Goal: Register for event/course

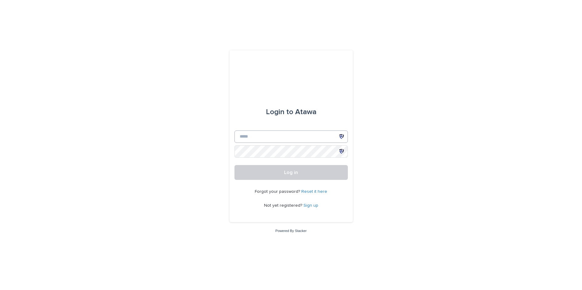
click at [342, 139] on div at bounding box center [341, 136] width 12 height 12
type input "**********"
click at [286, 177] on button "Log in" at bounding box center [290, 172] width 113 height 15
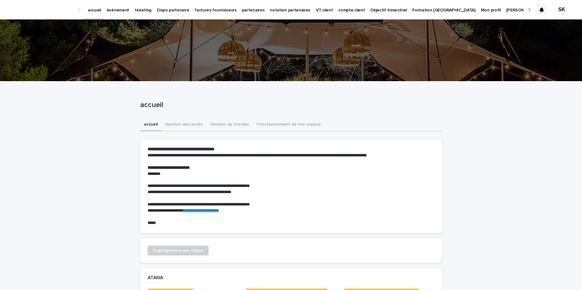
click at [115, 6] on p "événement" at bounding box center [118, 6] width 22 height 13
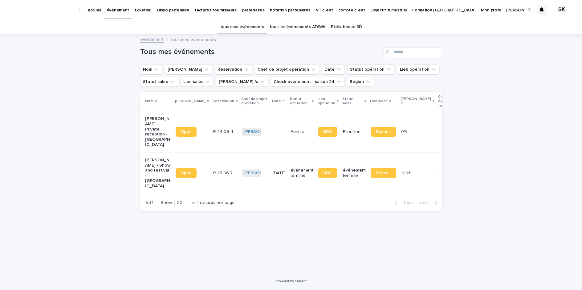
click at [300, 28] on link "tous les événements ATAWA" at bounding box center [297, 27] width 56 height 14
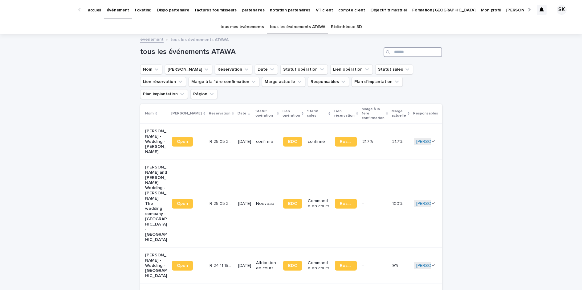
click at [406, 51] on input "Search" at bounding box center [412, 52] width 59 height 10
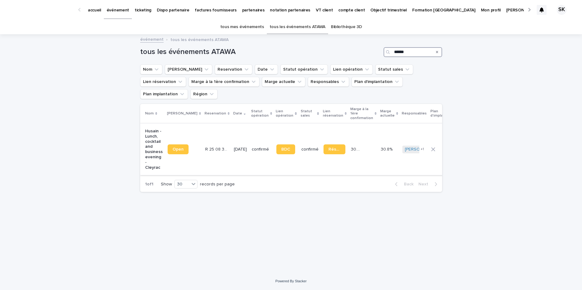
type input "******"
click at [168, 144] on link "Open" at bounding box center [178, 149] width 21 height 10
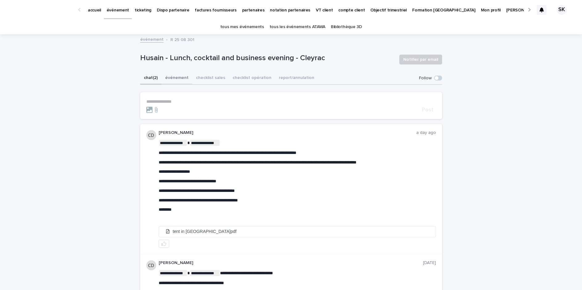
click at [170, 79] on button "événement" at bounding box center [176, 78] width 31 height 13
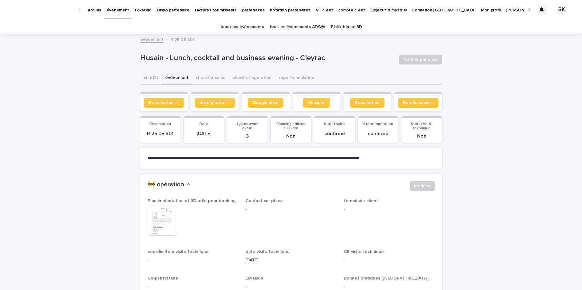
click at [171, 77] on button "événement" at bounding box center [176, 78] width 31 height 13
drag, startPoint x: 176, startPoint y: 134, endPoint x: 136, endPoint y: 134, distance: 39.7
copy p "R 25 08 301"
